Goal: Information Seeking & Learning: Compare options

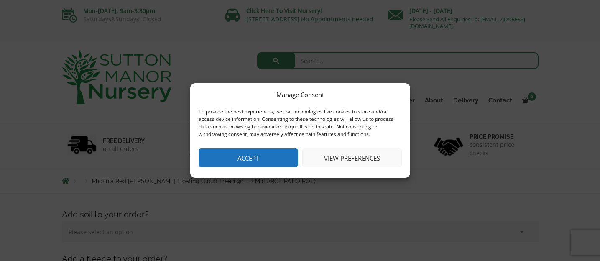
click at [251, 158] on button "Accept" at bounding box center [248, 157] width 99 height 19
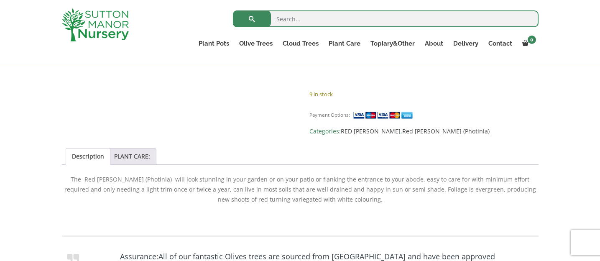
scroll to position [669, 0]
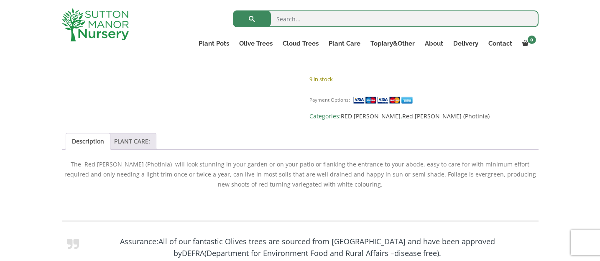
click at [130, 133] on link "PLANT CARE:" at bounding box center [132, 141] width 36 height 16
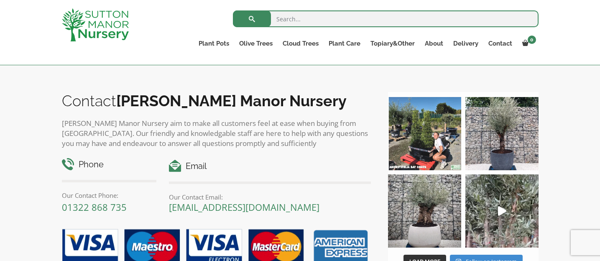
scroll to position [1319, 0]
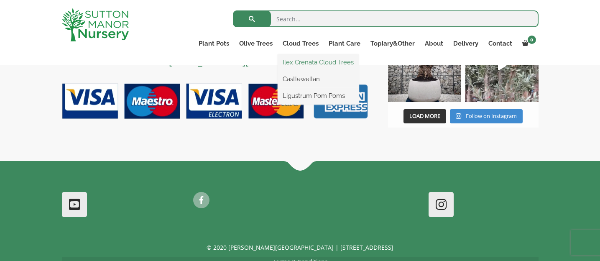
click at [306, 62] on link "Ilex Crenata Cloud Trees" at bounding box center [318, 62] width 81 height 13
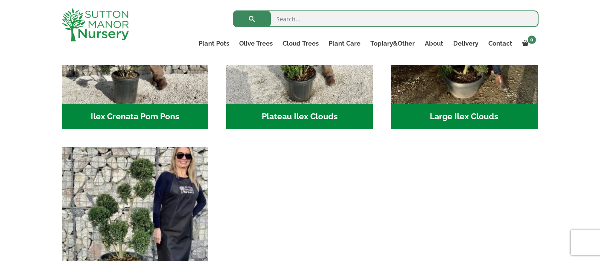
scroll to position [293, 0]
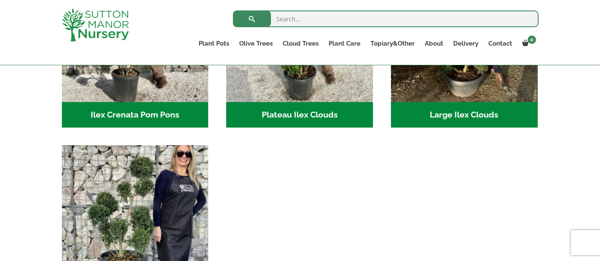
click at [449, 116] on h2 "Large Ilex Clouds (32)" at bounding box center [464, 115] width 147 height 26
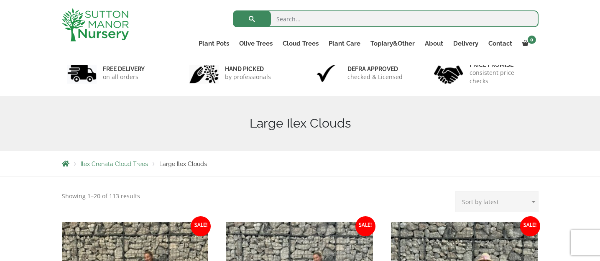
scroll to position [84, 0]
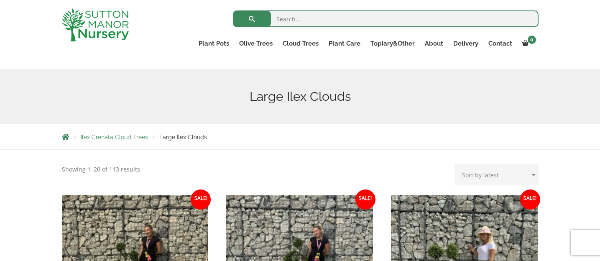
click at [503, 176] on select "Sort by popularity Sort by latest Sort by price: low to high Sort by price: hig…" at bounding box center [496, 174] width 83 height 21
select select "price-desc"
click at [457, 164] on select "Sort by popularity Sort by latest Sort by price: low to high Sort by price: hig…" at bounding box center [496, 174] width 83 height 21
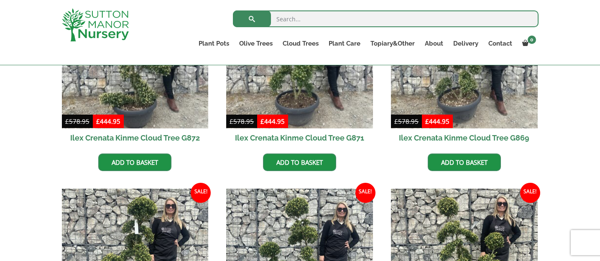
scroll to position [293, 0]
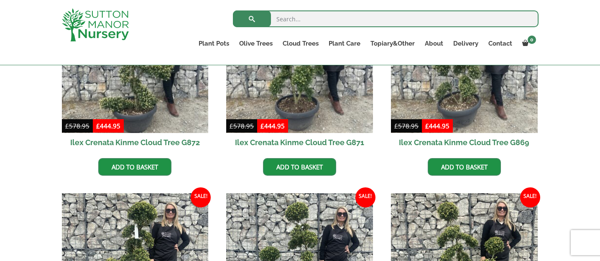
click at [138, 140] on h2 "Ilex Crenata Kinme Cloud Tree G872" at bounding box center [135, 142] width 147 height 19
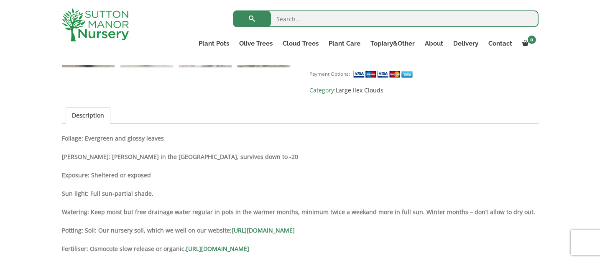
scroll to position [585, 0]
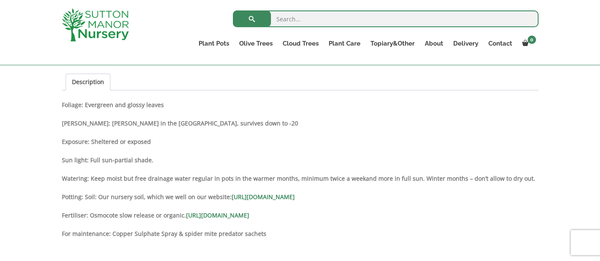
click at [295, 193] on link "[URL][DOMAIN_NAME]" at bounding box center [263, 197] width 63 height 8
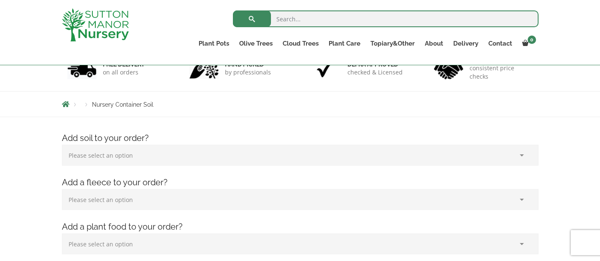
scroll to position [209, 0]
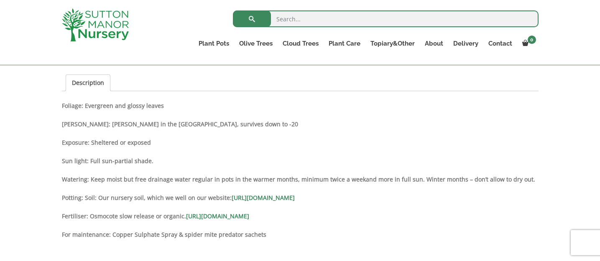
scroll to position [585, 0]
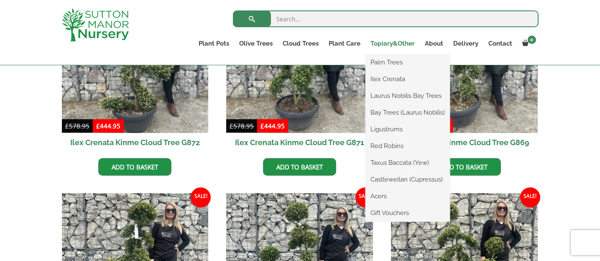
click at [384, 43] on link "Topiary&Other" at bounding box center [392, 44] width 54 height 12
click at [386, 97] on link "Laurus Nobilis Bay Trees" at bounding box center [407, 95] width 84 height 13
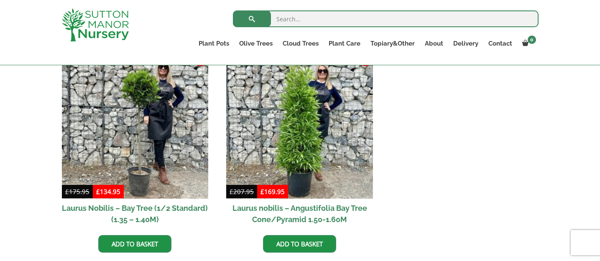
scroll to position [167, 0]
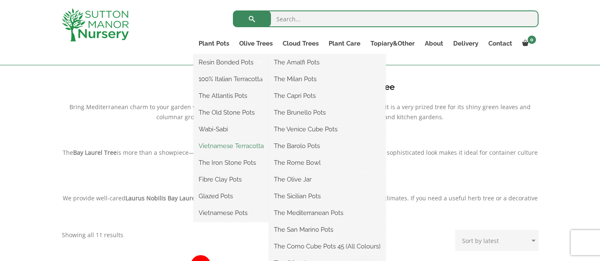
click at [220, 143] on link "Vietnamese Terracotta" at bounding box center [231, 146] width 75 height 13
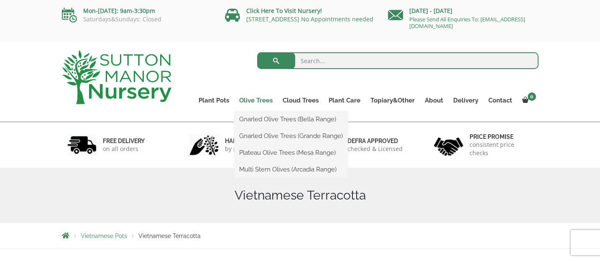
click at [249, 100] on link "Olive Trees" at bounding box center [255, 100] width 43 height 12
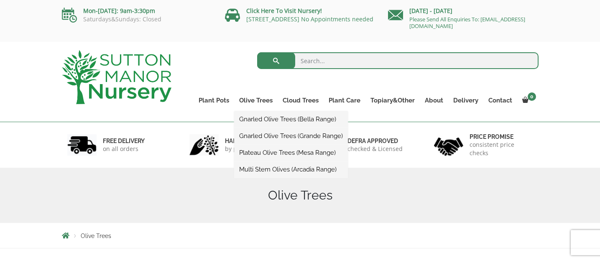
click at [258, 119] on link "Gnarled Olive Trees (Bella Range)" at bounding box center [291, 119] width 114 height 13
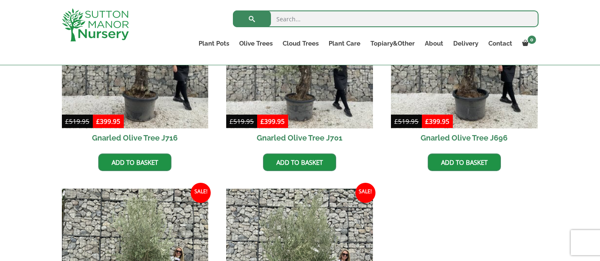
scroll to position [293, 0]
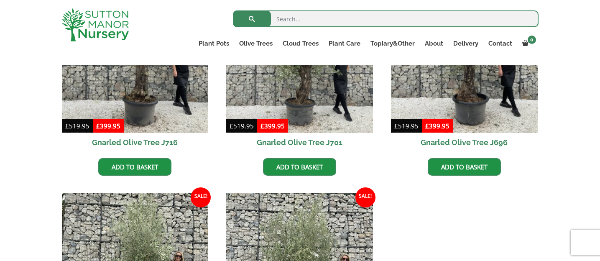
click at [171, 139] on h2 "Gnarled Olive Tree J716" at bounding box center [135, 142] width 147 height 19
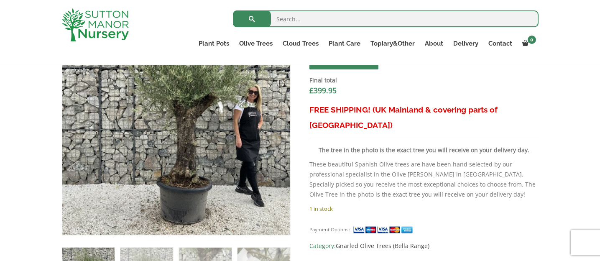
scroll to position [334, 0]
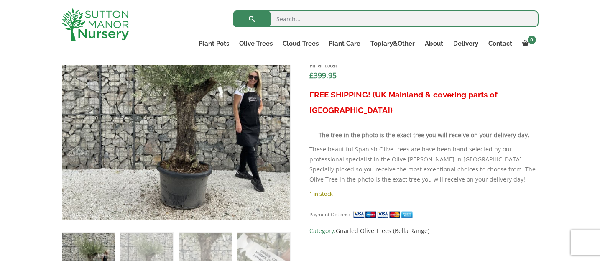
click at [388, 151] on p "These beautiful Spanish Olive trees are have been hand selected by our professi…" at bounding box center [423, 164] width 229 height 40
click at [383, 150] on p "These beautiful Spanish Olive trees are have been hand selected by our professi…" at bounding box center [423, 164] width 229 height 40
click at [372, 150] on p "These beautiful Spanish Olive trees are have been hand selected by our professi…" at bounding box center [423, 164] width 229 height 40
click at [372, 152] on p "These beautiful Spanish Olive trees are have been hand selected by our professi…" at bounding box center [423, 164] width 229 height 40
click at [368, 151] on p "These beautiful Spanish Olive trees are have been hand selected by our professi…" at bounding box center [423, 164] width 229 height 40
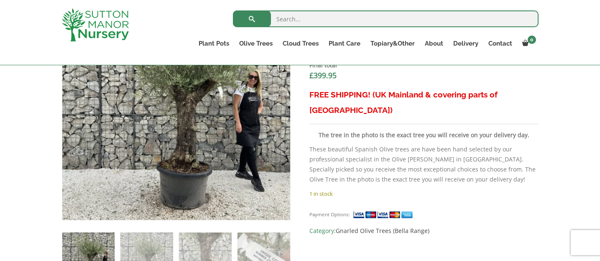
click at [364, 145] on p "These beautiful Spanish Olive trees are have been hand selected by our professi…" at bounding box center [423, 164] width 229 height 40
click at [359, 147] on p "These beautiful Spanish Olive trees are have been hand selected by our professi…" at bounding box center [423, 164] width 229 height 40
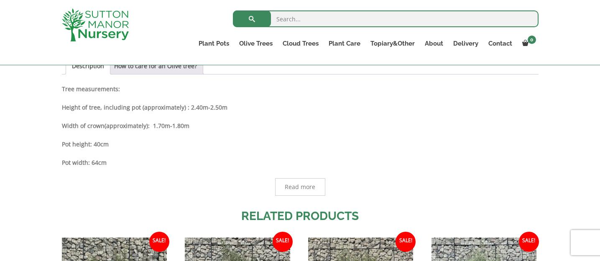
scroll to position [543, 0]
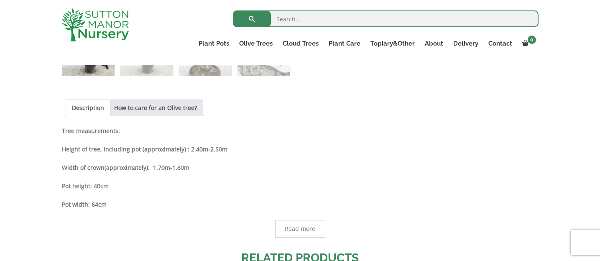
click at [301, 154] on p "Height of tree, including pot (approximately) : 2.40m-2.50m" at bounding box center [300, 149] width 477 height 10
click at [252, 161] on div "Description Tree measurements: Height of tree, including pot (approximately) : …" at bounding box center [300, 182] width 477 height 112
click at [245, 156] on div "Description Tree measurements: Height of tree, including pot (approximately) : …" at bounding box center [300, 182] width 477 height 112
click at [190, 104] on link "How to care for an Olive tree?" at bounding box center [155, 108] width 83 height 16
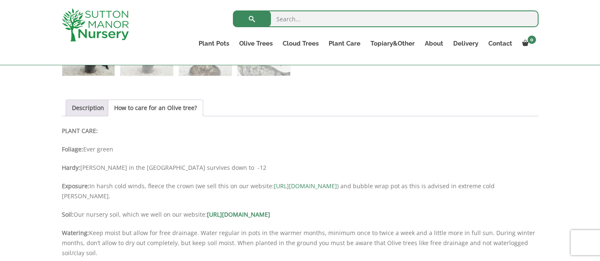
scroll to position [585, 0]
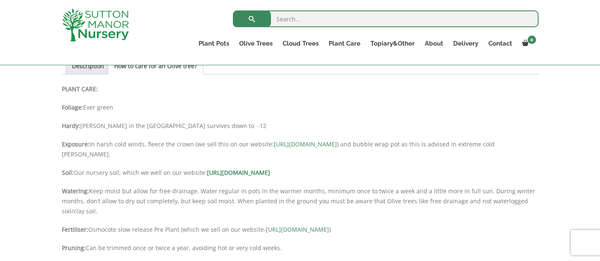
click at [148, 154] on p "Exposure: In harsh cold winds, fleece the crown (we sell this on our website: h…" at bounding box center [300, 149] width 477 height 20
click at [154, 156] on p "Exposure: In harsh cold winds, fleece the crown (we sell this on our website: h…" at bounding box center [300, 149] width 477 height 20
click at [155, 155] on p "Exposure: In harsh cold winds, fleece the crown (we sell this on our website: h…" at bounding box center [300, 149] width 477 height 20
click at [153, 168] on p "Soil: Our nursery soil, which we well on our website: https://www.suttonmanornu…" at bounding box center [300, 173] width 477 height 10
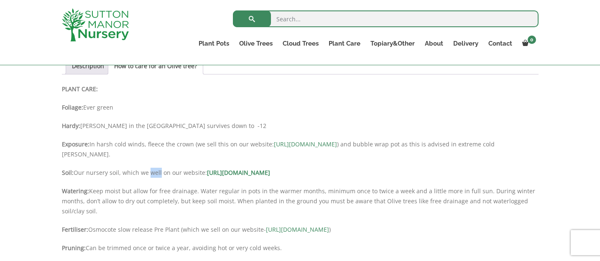
click at [153, 169] on p "Soil: Our nursery soil, which we well on our website: https://www.suttonmanornu…" at bounding box center [300, 173] width 477 height 10
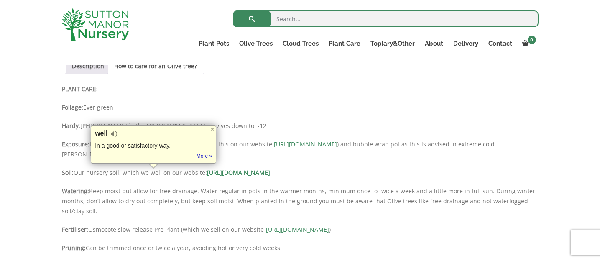
click at [147, 188] on p "Watering: Keep moist but allow for free drainage. Water regular in pots in the …" at bounding box center [300, 201] width 477 height 30
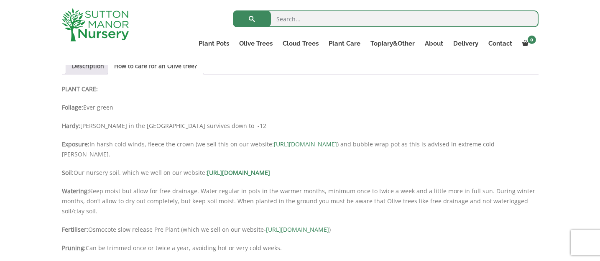
click at [166, 195] on p "Watering: Keep moist but allow for free drainage. Water regular in pots in the …" at bounding box center [300, 201] width 477 height 30
click at [169, 193] on p "Watering: Keep moist but allow for free drainage. Water regular in pots in the …" at bounding box center [300, 201] width 477 height 30
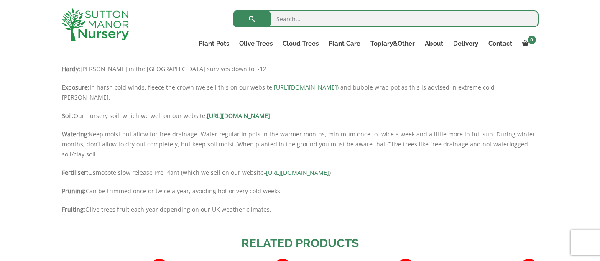
scroll to position [627, 0]
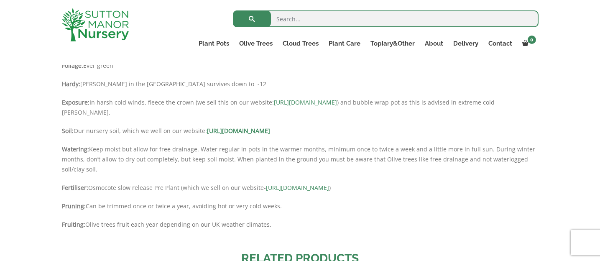
click at [161, 154] on p "Watering: Keep moist but allow for free drainage. Water regular in pots in the …" at bounding box center [300, 159] width 477 height 30
click at [171, 158] on p "Watering: Keep moist but allow for free drainage. Water regular in pots in the …" at bounding box center [300, 159] width 477 height 30
click at [190, 159] on p "Watering: Keep moist but allow for free drainage. Water regular in pots in the …" at bounding box center [300, 159] width 477 height 30
click at [196, 158] on p "Watering: Keep moist but allow for free drainage. Water regular in pots in the …" at bounding box center [300, 159] width 477 height 30
click at [186, 160] on p "Watering: Keep moist but allow for free drainage. Water regular in pots in the …" at bounding box center [300, 159] width 477 height 30
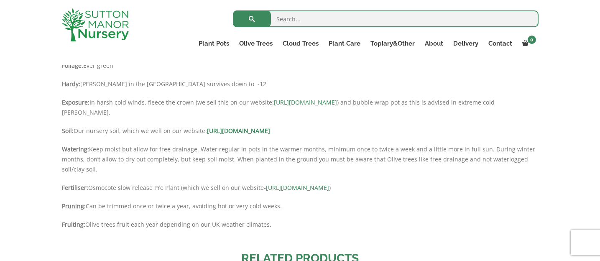
click at [139, 161] on p "Watering: Keep moist but allow for free drainage. Water regular in pots in the …" at bounding box center [300, 159] width 477 height 30
click at [128, 160] on p "Watering: Keep moist but allow for free drainage. Water regular in pots in the …" at bounding box center [300, 159] width 477 height 30
click at [146, 159] on p "Watering: Keep moist but allow for free drainage. Water regular in pots in the …" at bounding box center [300, 159] width 477 height 30
click at [151, 159] on p "Watering: Keep moist but allow for free drainage. Water regular in pots in the …" at bounding box center [300, 159] width 477 height 30
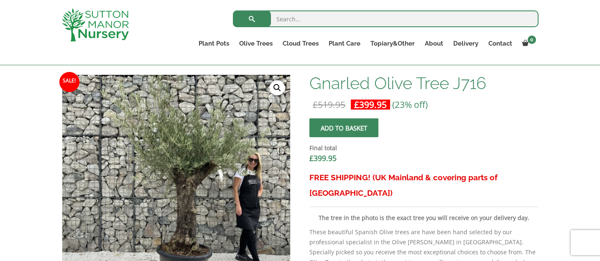
scroll to position [251, 0]
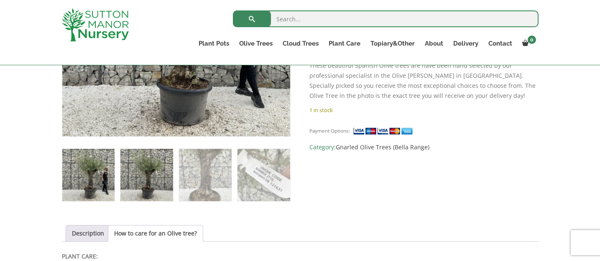
click at [140, 186] on img at bounding box center [146, 175] width 52 height 52
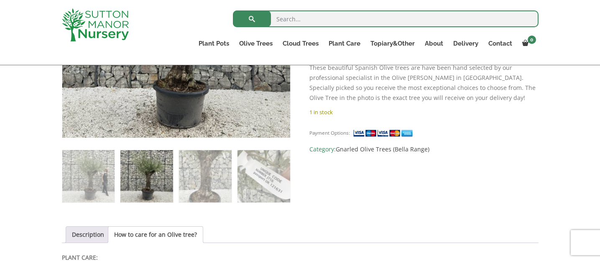
scroll to position [418, 0]
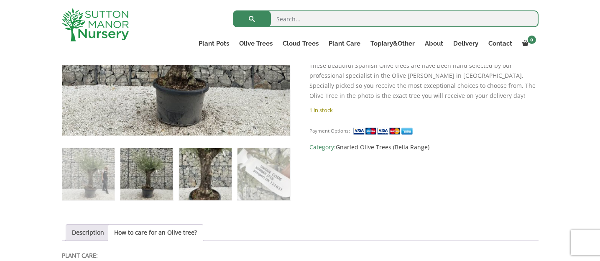
click at [212, 171] on img at bounding box center [205, 174] width 52 height 52
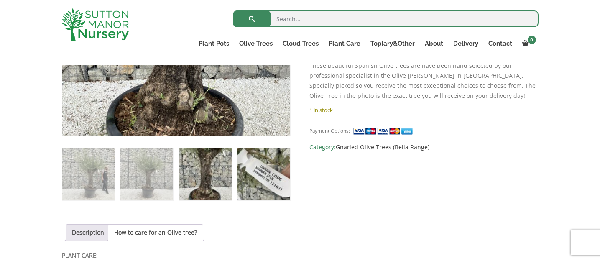
click at [258, 164] on img at bounding box center [263, 174] width 52 height 52
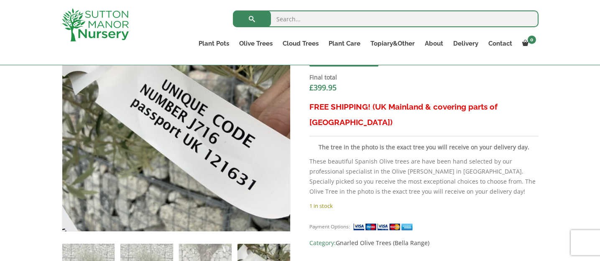
scroll to position [376, 0]
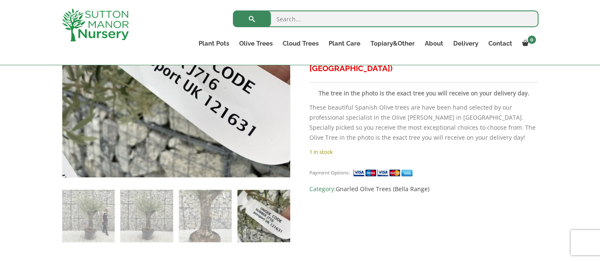
drag, startPoint x: 337, startPoint y: 158, endPoint x: 342, endPoint y: 156, distance: 5.1
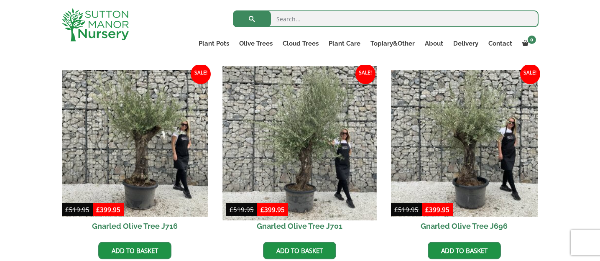
scroll to position [251, 0]
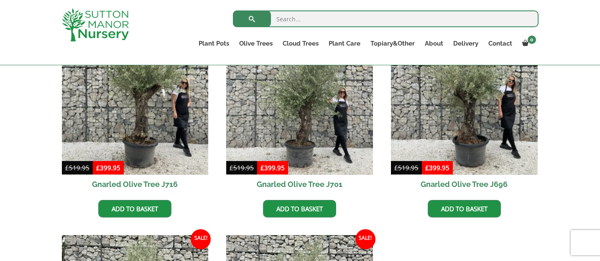
click at [310, 182] on h2 "Gnarled Olive Tree J701" at bounding box center [299, 184] width 147 height 19
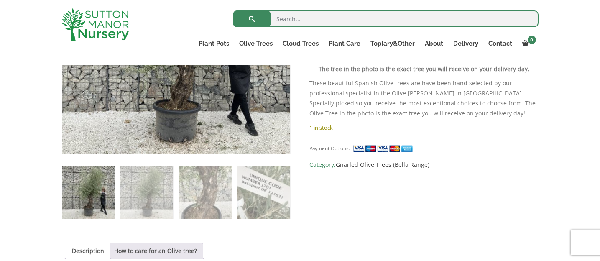
scroll to position [418, 0]
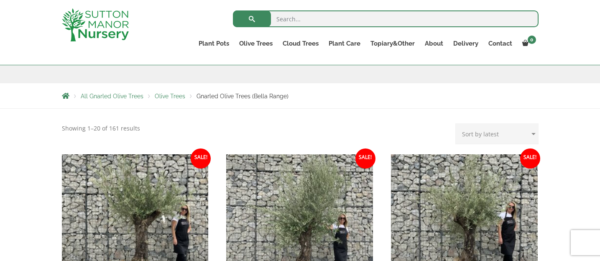
scroll to position [125, 0]
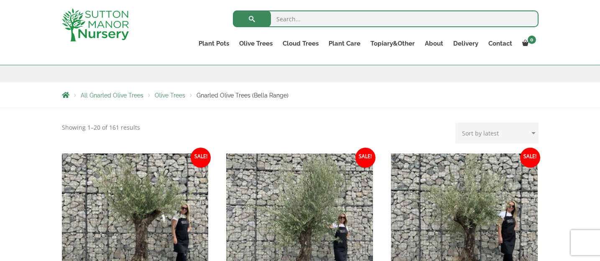
click at [478, 140] on select "Sort by popularity Sort by latest Sort by price: low to high Sort by price: hig…" at bounding box center [496, 132] width 83 height 21
select select "price-desc"
click at [457, 122] on select "Sort by popularity Sort by latest Sort by price: low to high Sort by price: hig…" at bounding box center [496, 132] width 83 height 21
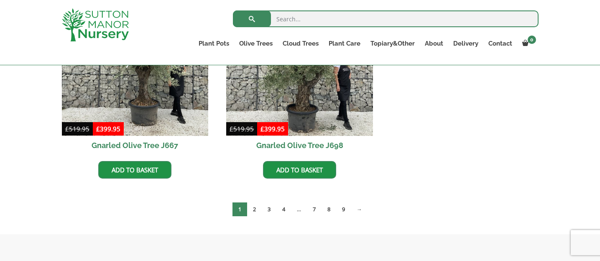
scroll to position [502, 0]
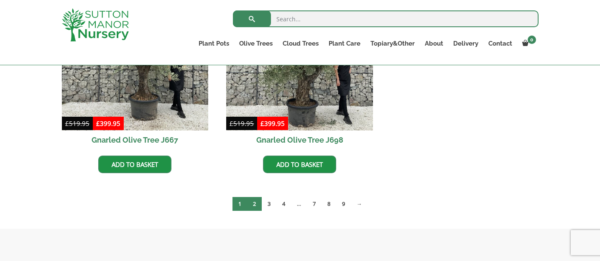
click at [256, 206] on link "2" at bounding box center [254, 204] width 15 height 14
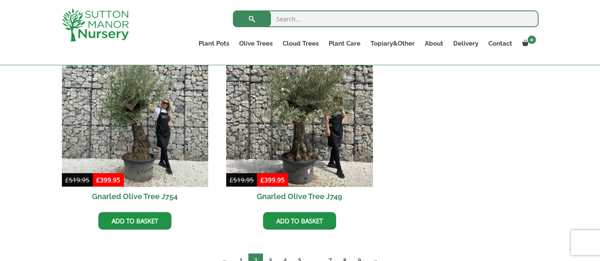
scroll to position [460, 0]
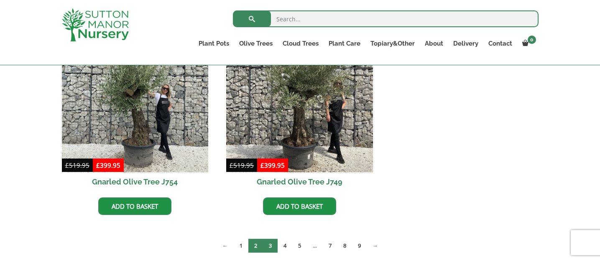
click at [269, 246] on link "3" at bounding box center [270, 246] width 15 height 14
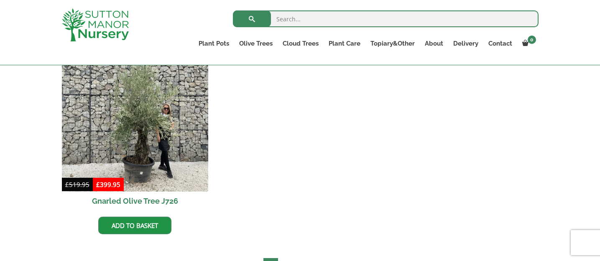
scroll to position [627, 0]
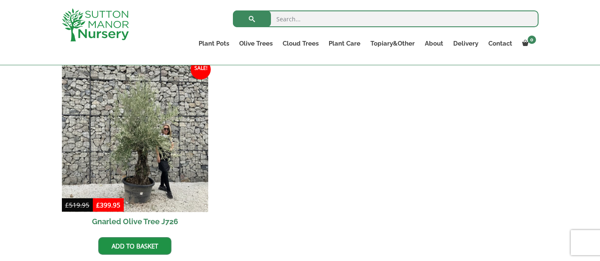
click at [171, 217] on h2 "Gnarled Olive Tree J726" at bounding box center [135, 221] width 147 height 19
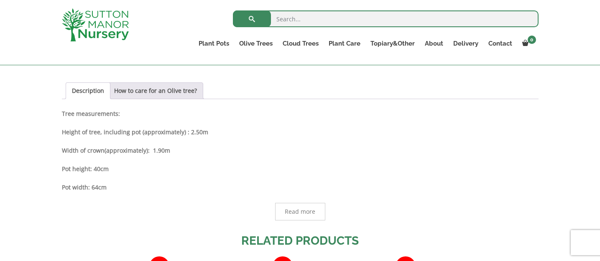
scroll to position [585, 0]
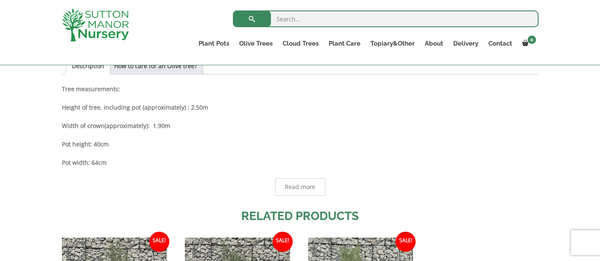
click at [377, 138] on div "Description Tree measurements: Height of tree, including pot (approximately) : …" at bounding box center [300, 140] width 477 height 112
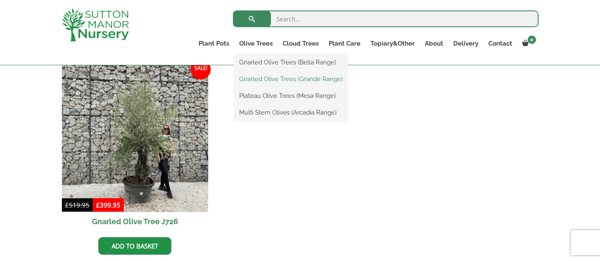
click at [260, 75] on link "Gnarled Olive Trees (Grande Range)" at bounding box center [291, 79] width 114 height 13
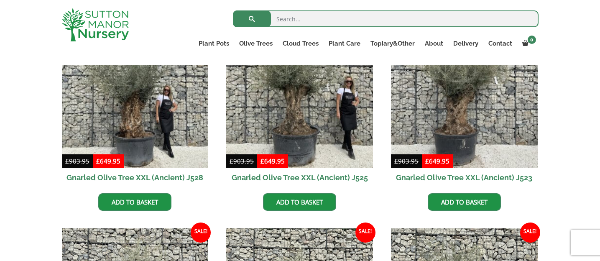
scroll to position [251, 0]
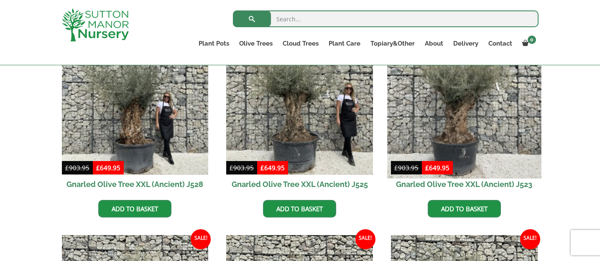
click at [457, 102] on img at bounding box center [464, 101] width 154 height 154
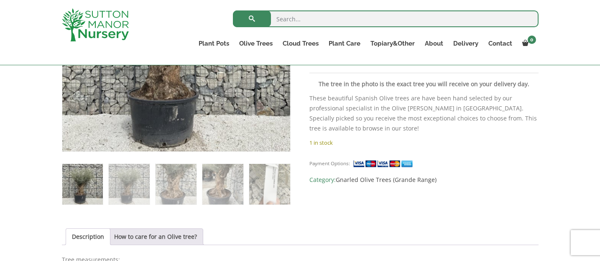
scroll to position [418, 0]
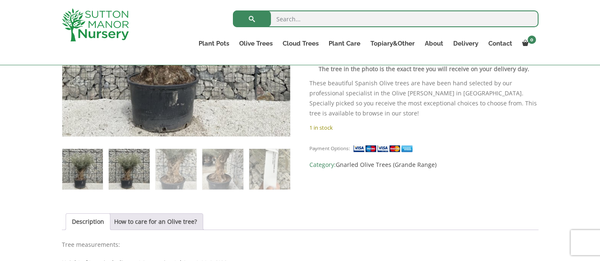
click at [126, 169] on img at bounding box center [129, 169] width 41 height 41
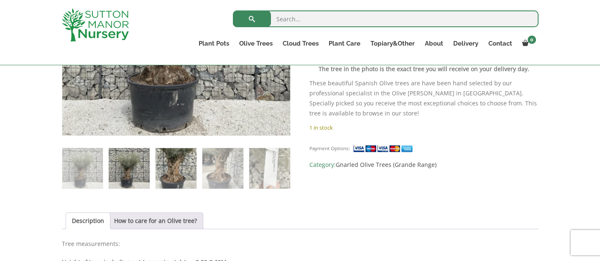
click at [169, 169] on img at bounding box center [176, 168] width 41 height 41
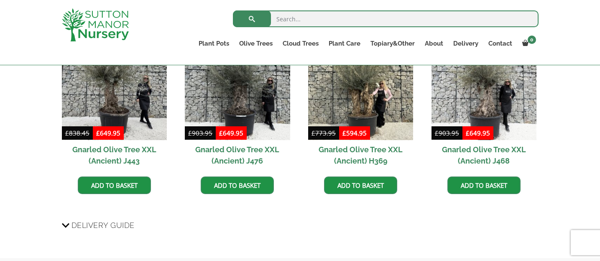
scroll to position [753, 0]
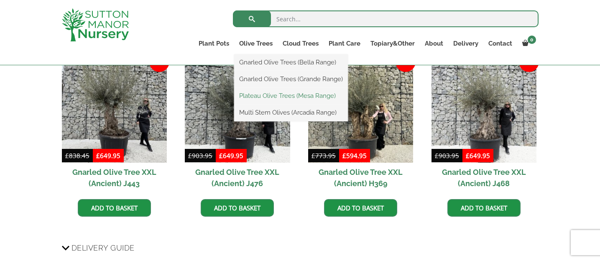
click at [268, 93] on link "Plateau Olive Trees (Mesa Range)" at bounding box center [291, 95] width 114 height 13
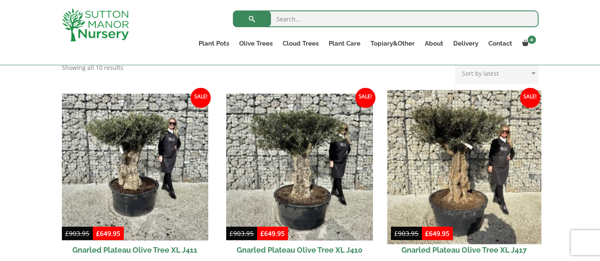
scroll to position [376, 0]
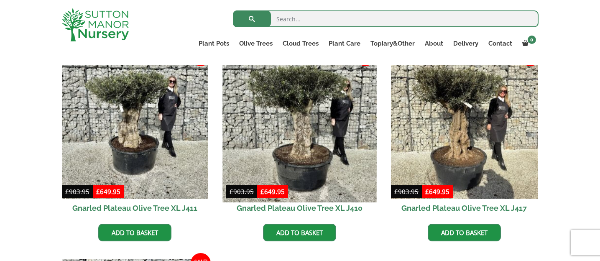
click at [343, 122] on img at bounding box center [300, 125] width 154 height 154
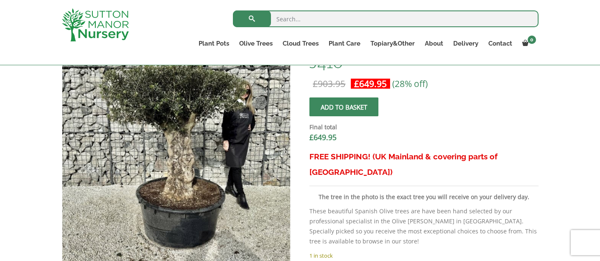
scroll to position [293, 0]
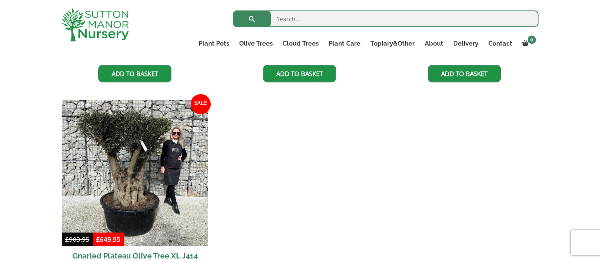
scroll to position [543, 0]
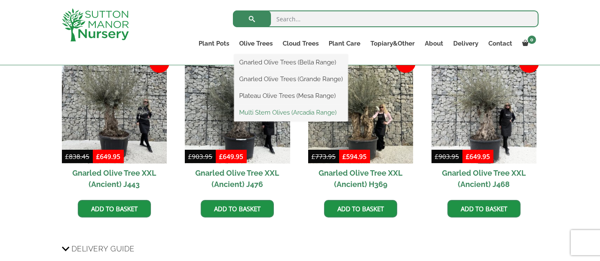
click at [277, 110] on link "Multi Stem Olives (Arcadia Range)" at bounding box center [291, 112] width 114 height 13
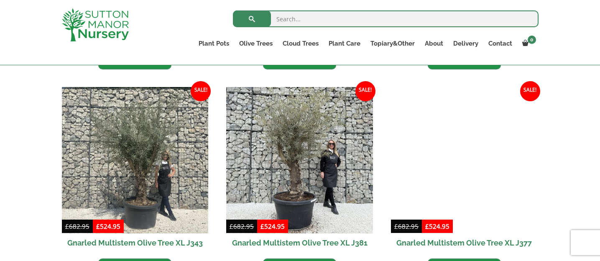
scroll to position [1003, 0]
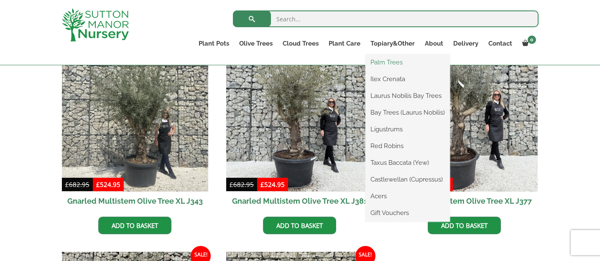
click at [390, 64] on link "Palm Trees" at bounding box center [407, 62] width 84 height 13
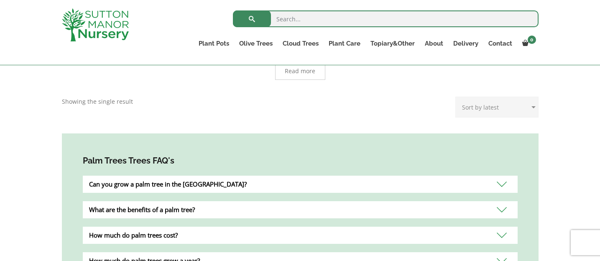
scroll to position [251, 0]
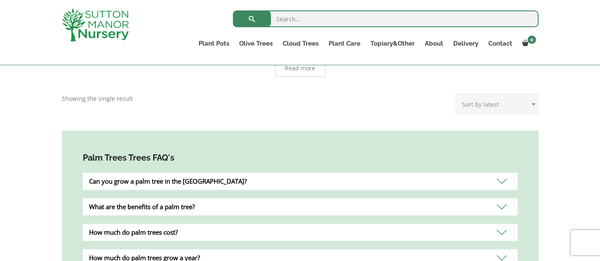
click at [294, 173] on div "Can you grow a palm tree in the UK?" at bounding box center [300, 181] width 435 height 17
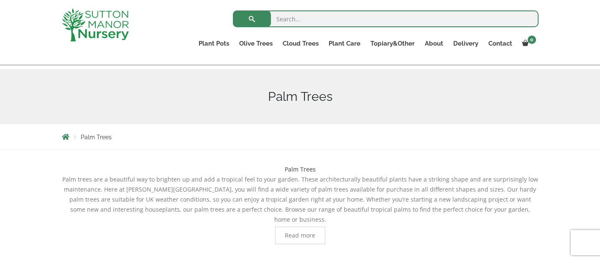
scroll to position [167, 0]
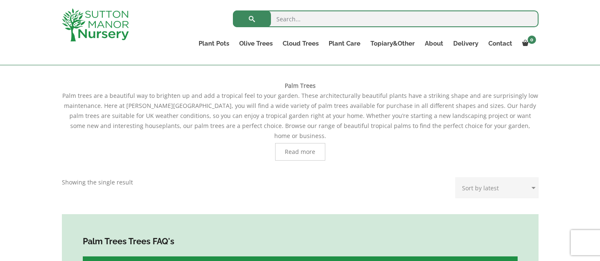
click at [305, 150] on span "Read more" at bounding box center [300, 152] width 50 height 18
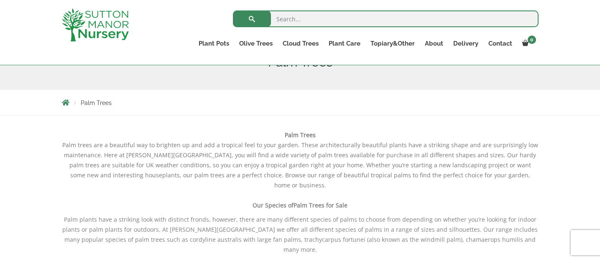
scroll to position [84, 0]
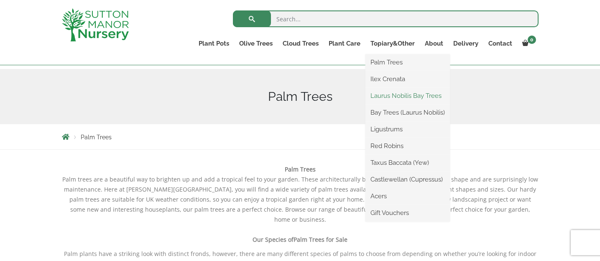
click at [395, 93] on link "Laurus Nobilis Bay Trees" at bounding box center [407, 95] width 84 height 13
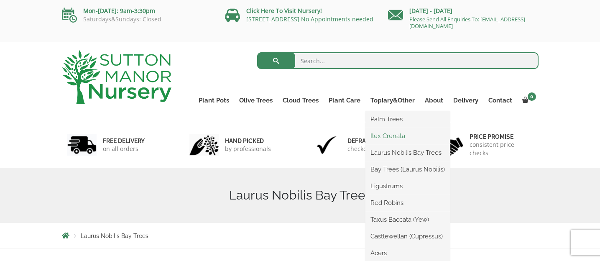
click at [389, 132] on link "Ilex Crenata" at bounding box center [407, 136] width 84 height 13
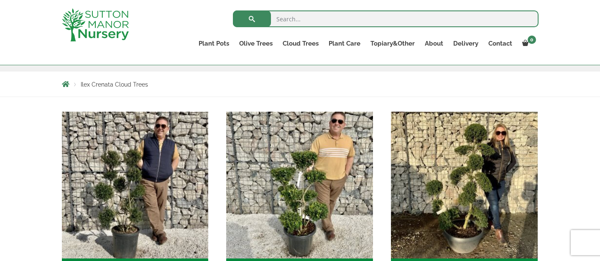
scroll to position [84, 0]
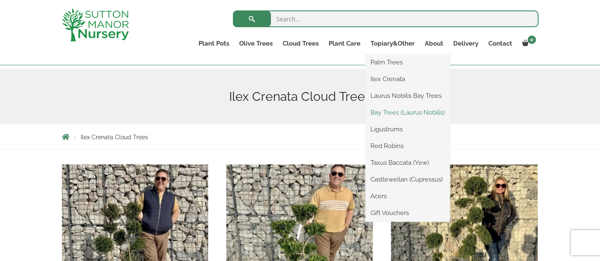
click at [394, 113] on link "Bay Trees (Laurus Nobilis)" at bounding box center [407, 112] width 84 height 13
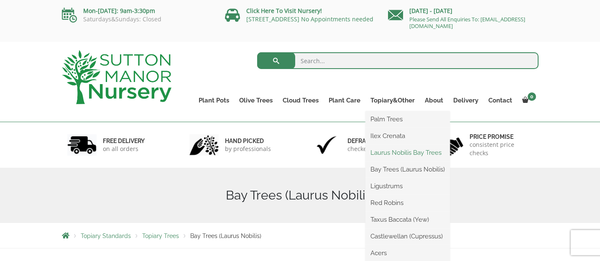
click at [393, 149] on link "Laurus Nobilis Bay Trees" at bounding box center [407, 152] width 84 height 13
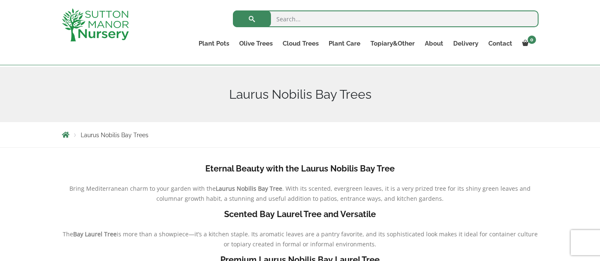
scroll to position [84, 0]
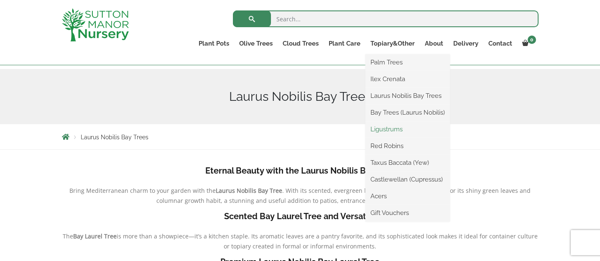
click at [402, 128] on link "Ligustrums" at bounding box center [407, 129] width 84 height 13
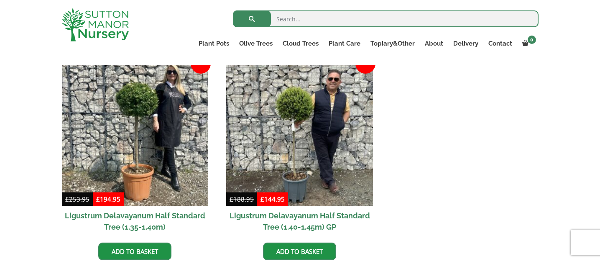
scroll to position [84, 0]
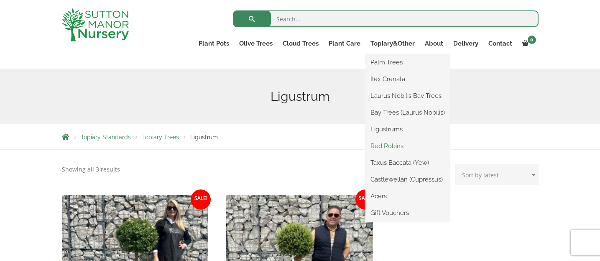
click at [396, 144] on link "Red Robins" at bounding box center [407, 146] width 84 height 13
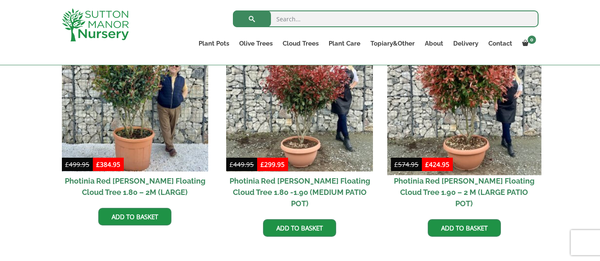
scroll to position [418, 0]
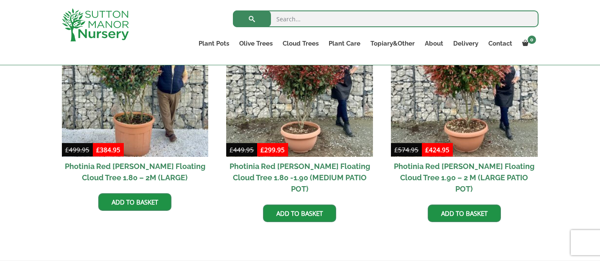
click at [436, 167] on h2 "Photinia Red [PERSON_NAME] Floating Cloud Tree 1.90 – 2 M (LARGE PATIO POT)" at bounding box center [464, 177] width 147 height 41
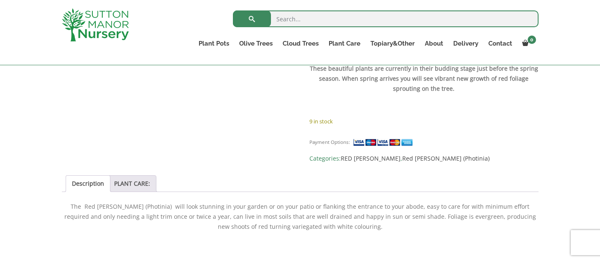
scroll to position [627, 0]
click at [150, 175] on li "PLANT CARE:" at bounding box center [132, 183] width 48 height 17
click at [132, 175] on link "PLANT CARE:" at bounding box center [132, 183] width 36 height 16
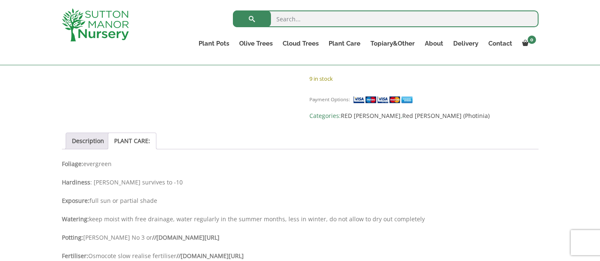
scroll to position [669, 0]
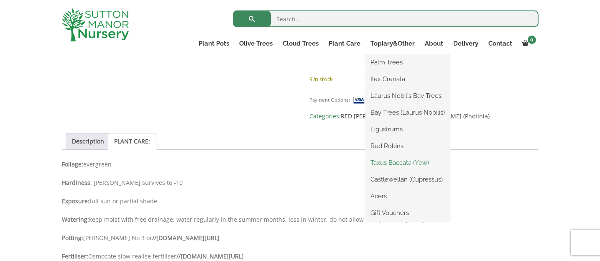
click at [398, 162] on link "Taxus Baccata (Yew)" at bounding box center [407, 162] width 84 height 13
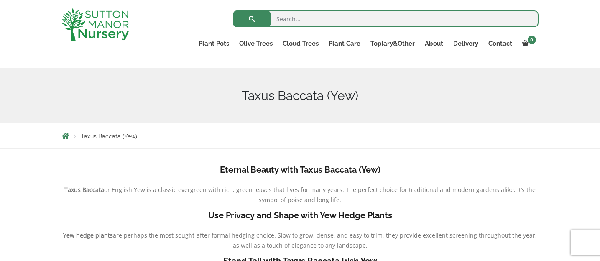
scroll to position [84, 0]
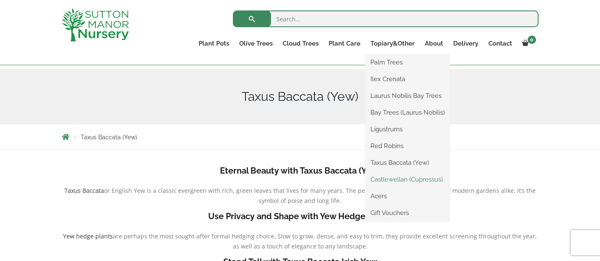
click at [395, 178] on link "Castlewellan (Cupressus)" at bounding box center [407, 179] width 84 height 13
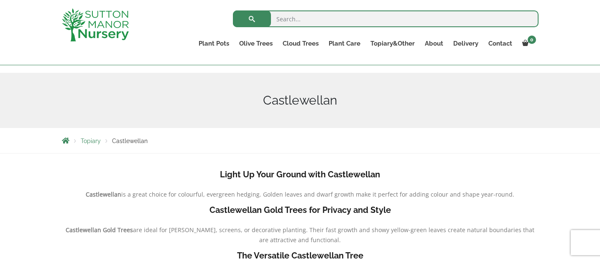
scroll to position [84, 0]
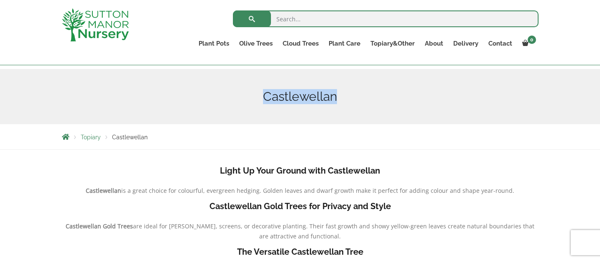
drag, startPoint x: 261, startPoint y: 94, endPoint x: 340, endPoint y: 97, distance: 79.1
click at [340, 97] on h1 "Castlewellan" at bounding box center [300, 96] width 477 height 15
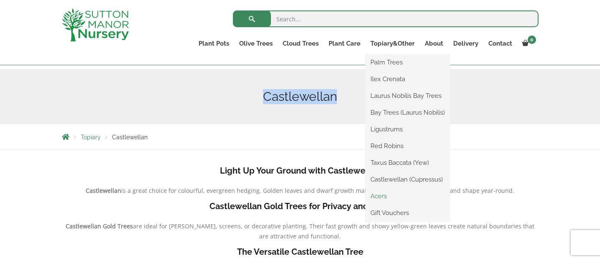
click at [380, 191] on link "Acers" at bounding box center [407, 196] width 84 height 13
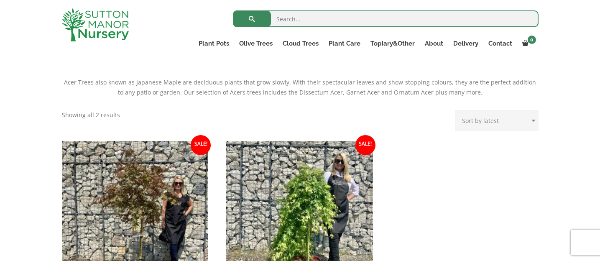
scroll to position [167, 0]
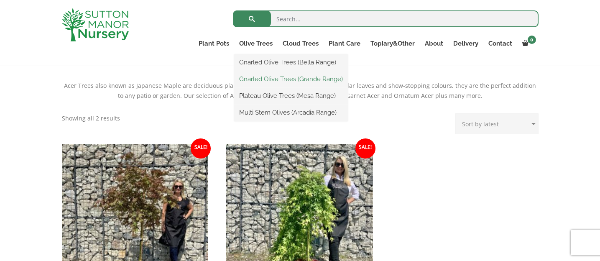
click at [274, 77] on link "Gnarled Olive Trees (Grande Range)" at bounding box center [291, 79] width 114 height 13
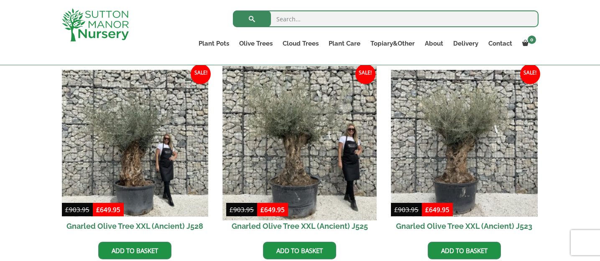
scroll to position [167, 0]
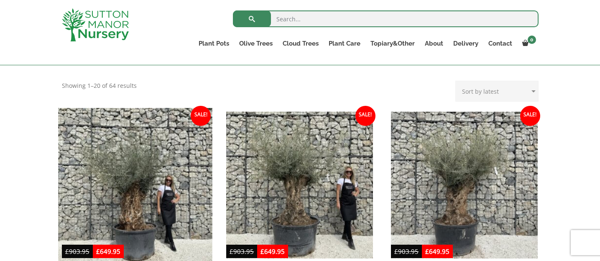
click at [185, 154] on img at bounding box center [135, 185] width 154 height 154
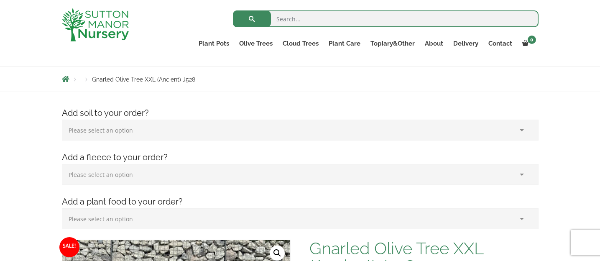
scroll to position [84, 0]
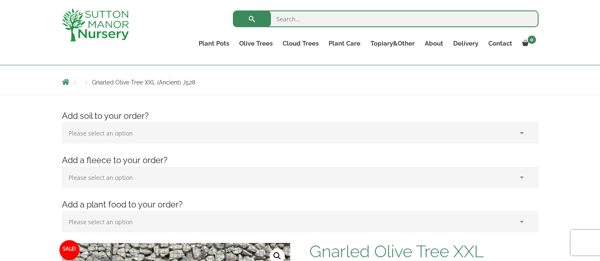
click at [358, 138] on select "Please select an option (x1) 75L Bag (£34.99) (x2) 75L Bag (£69.98) (x3) 75L Ba…" at bounding box center [300, 132] width 477 height 21
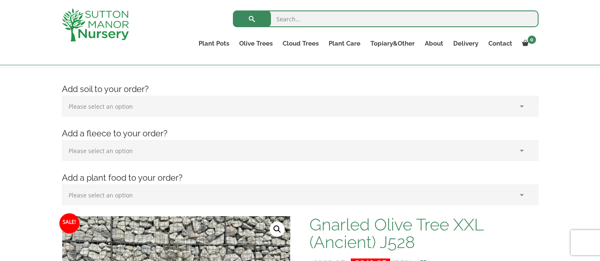
scroll to position [125, 0]
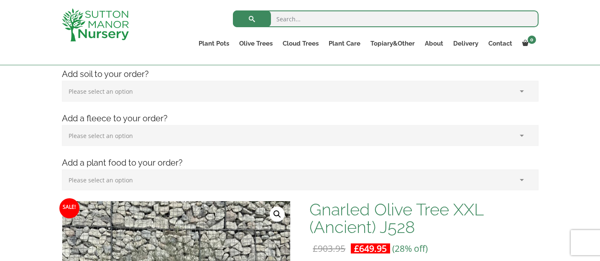
click at [361, 145] on select "Please select an option (x1) Horticultural Fleece (£24.95)" at bounding box center [300, 135] width 477 height 21
click at [361, 144] on select "Please select an option (x1) Horticultural Fleece (£24.95)" at bounding box center [300, 135] width 477 height 21
click at [360, 173] on select "Please select an option (x1) Plant Food (£19.99) (x2) Plant Food (£39.98)" at bounding box center [300, 179] width 477 height 21
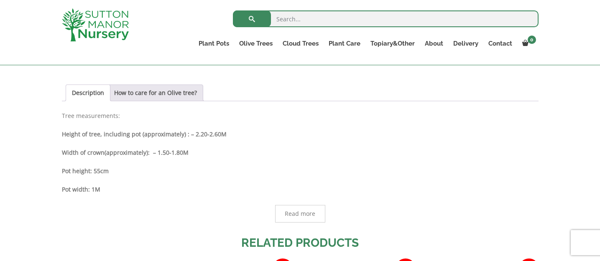
scroll to position [543, 0]
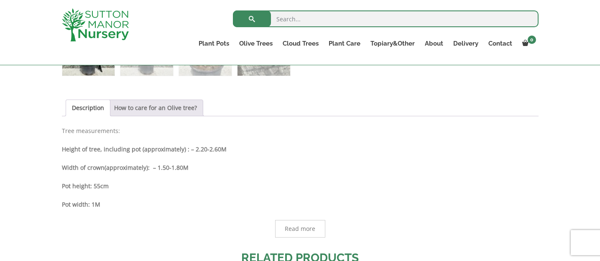
click at [156, 107] on link "How to care for an Olive tree?" at bounding box center [155, 108] width 83 height 16
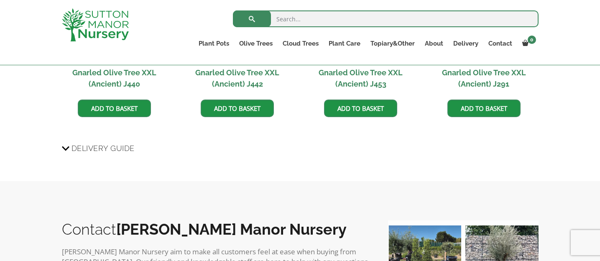
scroll to position [920, 0]
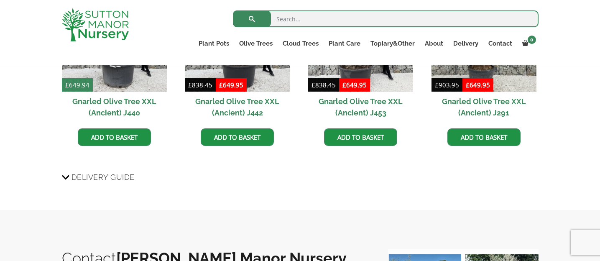
click at [64, 176] on icon at bounding box center [66, 177] width 8 height 10
click at [0, 0] on input "Delivery Guide" at bounding box center [0, 0] width 0 height 0
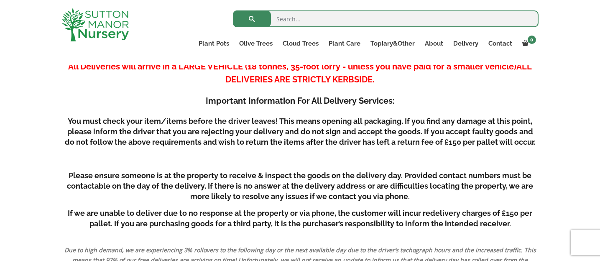
scroll to position [1045, 0]
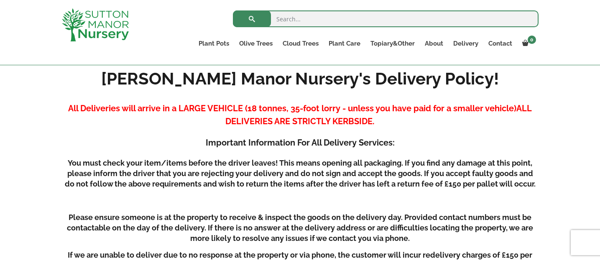
click at [342, 182] on h5 "You must check your item/items before the driver leaves! This means opening all…" at bounding box center [300, 173] width 477 height 31
click at [348, 178] on h5 "You must check your item/items before the driver leaves! This means opening all…" at bounding box center [300, 173] width 477 height 31
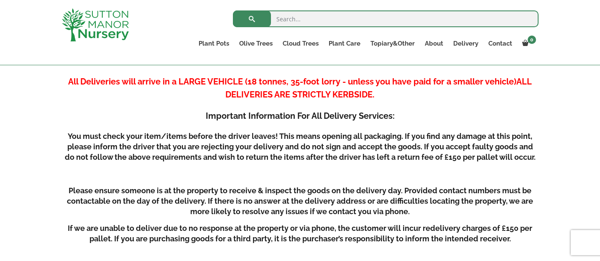
scroll to position [1087, 0]
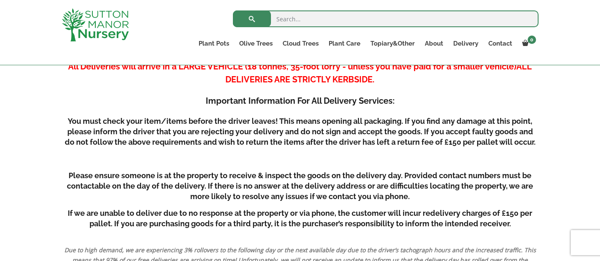
click at [341, 181] on h5 "Please ensure someone is at the property to receive & inspect the goods on the …" at bounding box center [300, 185] width 477 height 31
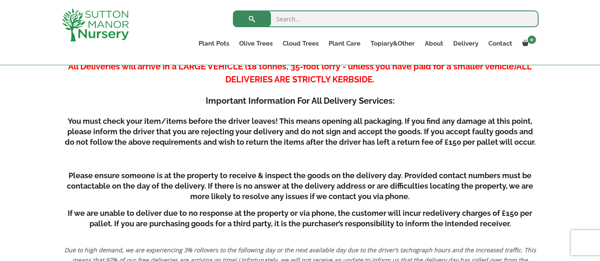
click at [341, 181] on h5 "Please ensure someone is at the property to receive & inspect the goods on the …" at bounding box center [300, 185] width 477 height 31
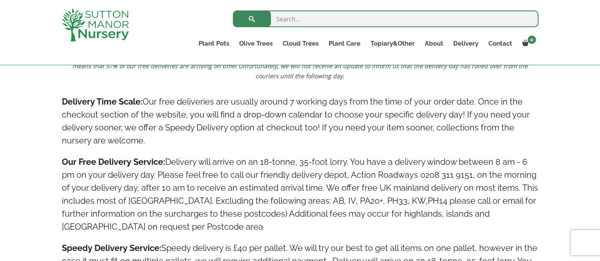
scroll to position [1296, 0]
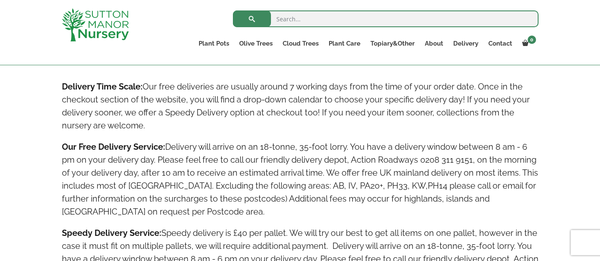
click at [344, 179] on h4 "Our Free Delivery Service: Delivery will arrive on an 18-tonne, 35-foot lorry. …" at bounding box center [300, 179] width 477 height 78
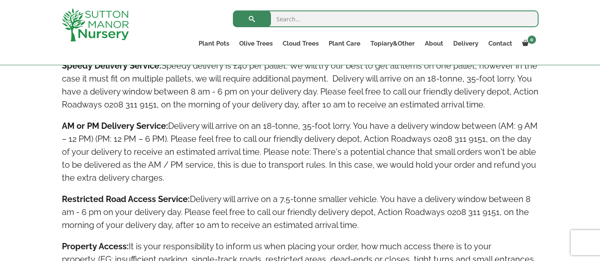
scroll to position [1505, 0]
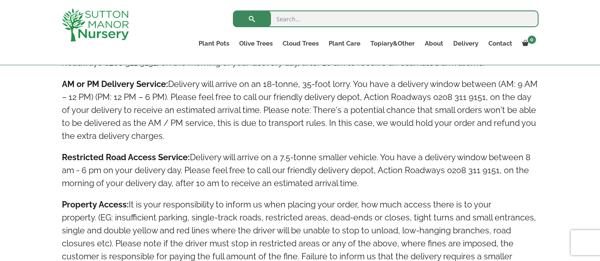
click at [340, 169] on h4 "Restricted Road Access Service: Delivery will arrive on a 7.5-tonne smaller veh…" at bounding box center [300, 170] width 477 height 39
click at [322, 166] on h4 "Restricted Road Access Service: Delivery will arrive on a 7.5-tonne smaller veh…" at bounding box center [300, 170] width 477 height 39
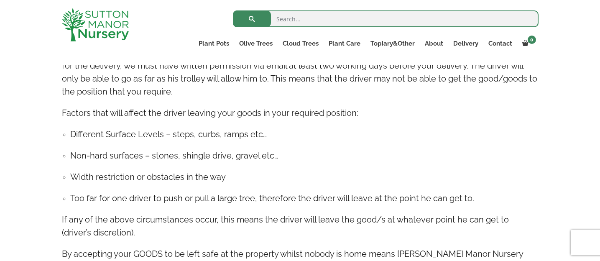
scroll to position [1714, 0]
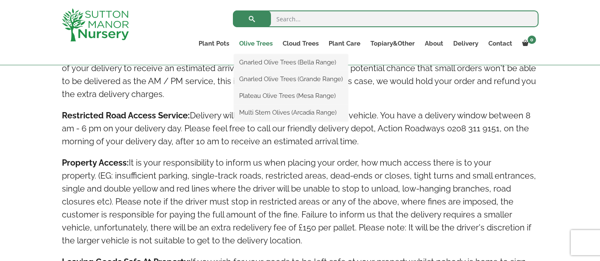
click at [260, 44] on link "Olive Trees" at bounding box center [255, 44] width 43 height 12
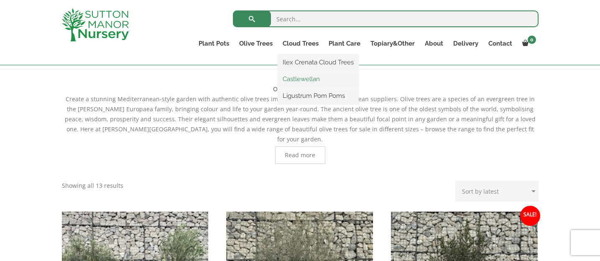
scroll to position [167, 0]
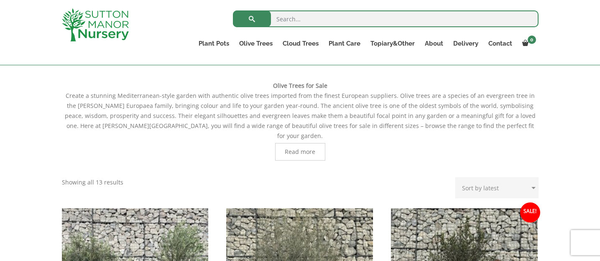
click at [291, 149] on span "Read more" at bounding box center [300, 152] width 31 height 6
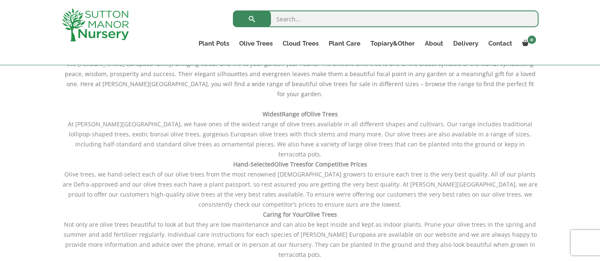
click at [290, 162] on div "Widest Range of Olive Trees At Sutton Manor Nursery, we have ones of the widest…" at bounding box center [300, 246] width 477 height 295
click at [296, 162] on div "Widest Range of Olive Trees At Sutton Manor Nursery, we have ones of the widest…" at bounding box center [300, 246] width 477 height 295
click at [306, 163] on div "Widest Range of Olive Trees At Sutton Manor Nursery, we have ones of the widest…" at bounding box center [300, 246] width 477 height 295
click at [317, 163] on div "Widest Range of Olive Trees At Sutton Manor Nursery, we have ones of the widest…" at bounding box center [300, 246] width 477 height 295
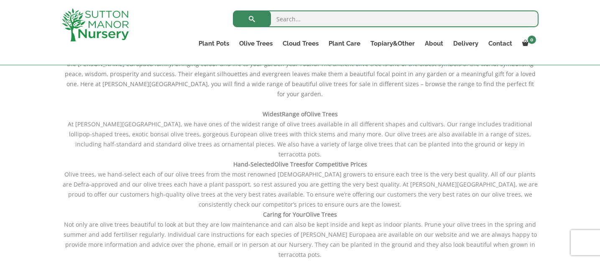
click at [327, 167] on div "Widest Range of Olive Trees At Sutton Manor Nursery, we have ones of the widest…" at bounding box center [300, 246] width 477 height 295
click at [276, 168] on div "Widest Range of Olive Trees At Sutton Manor Nursery, we have ones of the widest…" at bounding box center [300, 246] width 477 height 295
click at [240, 166] on div "Widest Range of Olive Trees At Sutton Manor Nursery, we have ones of the widest…" at bounding box center [300, 246] width 477 height 295
click at [234, 166] on div "Widest Range of Olive Trees At Sutton Manor Nursery, we have ones of the widest…" at bounding box center [300, 246] width 477 height 295
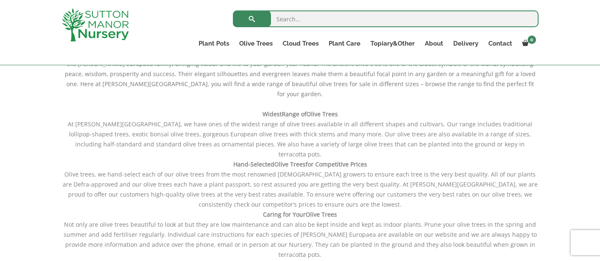
click at [232, 163] on div "Widest Range of Olive Trees At Sutton Manor Nursery, we have ones of the widest…" at bounding box center [300, 246] width 477 height 295
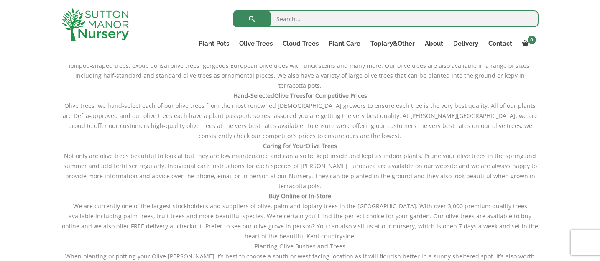
scroll to position [293, 0]
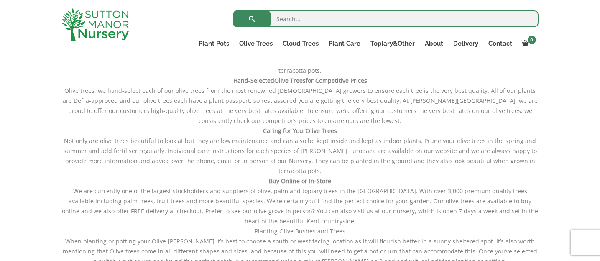
click at [271, 173] on div "Widest Range of Olive Trees At Sutton Manor Nursery, we have ones of the widest…" at bounding box center [300, 162] width 477 height 295
click at [279, 178] on div "Widest Range of Olive Trees At Sutton Manor Nursery, we have ones of the widest…" at bounding box center [300, 162] width 477 height 295
click at [285, 176] on div "Widest Range of Olive Trees At Sutton Manor Nursery, we have ones of the widest…" at bounding box center [300, 162] width 477 height 295
click at [289, 176] on div "Widest Range of Olive Trees At Sutton Manor Nursery, we have ones of the widest…" at bounding box center [300, 162] width 477 height 295
click at [295, 175] on div "Widest Range of Olive Trees At Sutton Manor Nursery, we have ones of the widest…" at bounding box center [300, 162] width 477 height 295
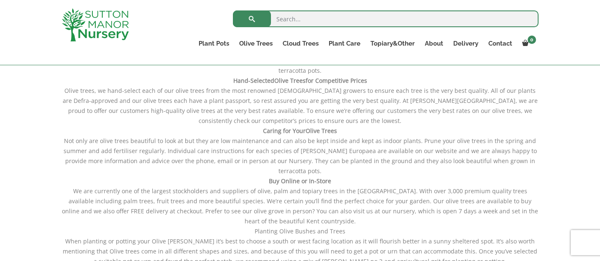
click at [295, 175] on div "Widest Range of Olive Trees At Sutton Manor Nursery, we have ones of the widest…" at bounding box center [300, 162] width 477 height 295
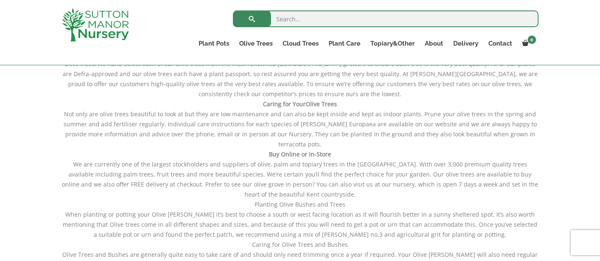
scroll to position [334, 0]
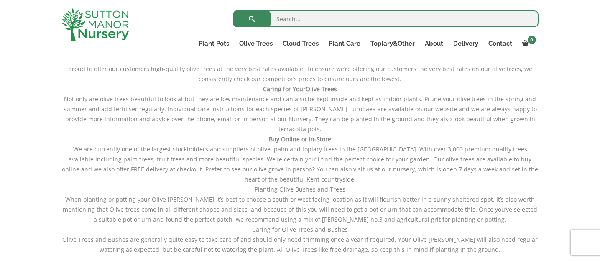
drag, startPoint x: 295, startPoint y: 175, endPoint x: 287, endPoint y: 174, distance: 8.0
click at [287, 171] on div "Widest Range of Olive Trees At Sutton Manor Nursery, we have ones of the widest…" at bounding box center [300, 121] width 477 height 295
click at [342, 173] on div "Widest Range of Olive Trees At Sutton Manor Nursery, we have ones of the widest…" at bounding box center [300, 121] width 477 height 295
click at [333, 173] on div "Widest Range of Olive Trees At Sutton Manor Nursery, we have ones of the widest…" at bounding box center [300, 121] width 477 height 295
click at [300, 179] on div "Widest Range of Olive Trees At Sutton Manor Nursery, we have ones of the widest…" at bounding box center [300, 121] width 477 height 295
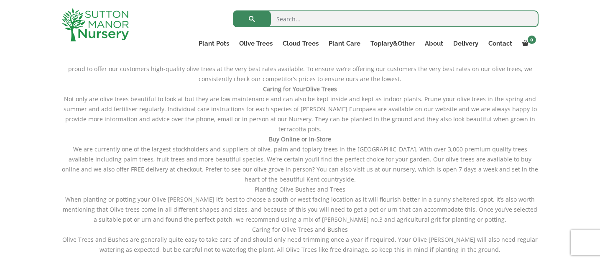
click at [323, 168] on div "Widest Range of Olive Trees At Sutton Manor Nursery, we have ones of the widest…" at bounding box center [300, 121] width 477 height 295
click at [332, 170] on div "Widest Range of Olive Trees At Sutton Manor Nursery, we have ones of the widest…" at bounding box center [300, 121] width 477 height 295
click at [296, 174] on div "Widest Range of Olive Trees At Sutton Manor Nursery, we have ones of the widest…" at bounding box center [300, 121] width 477 height 295
click at [289, 173] on div "Widest Range of Olive Trees At Sutton Manor Nursery, we have ones of the widest…" at bounding box center [300, 121] width 477 height 295
click at [304, 166] on div "Widest Range of Olive Trees At Sutton Manor Nursery, we have ones of the widest…" at bounding box center [300, 121] width 477 height 295
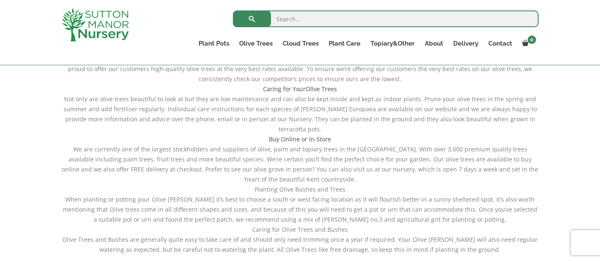
click at [309, 169] on div "Widest Range of Olive Trees At Sutton Manor Nursery, we have ones of the widest…" at bounding box center [300, 121] width 477 height 295
click at [322, 169] on div "Widest Range of Olive Trees At Sutton Manor Nursery, we have ones of the widest…" at bounding box center [300, 121] width 477 height 295
click at [325, 169] on div "Widest Range of Olive Trees At Sutton Manor Nursery, we have ones of the widest…" at bounding box center [300, 121] width 477 height 295
click at [316, 169] on div "Widest Range of Olive Trees At Sutton Manor Nursery, we have ones of the widest…" at bounding box center [300, 121] width 477 height 295
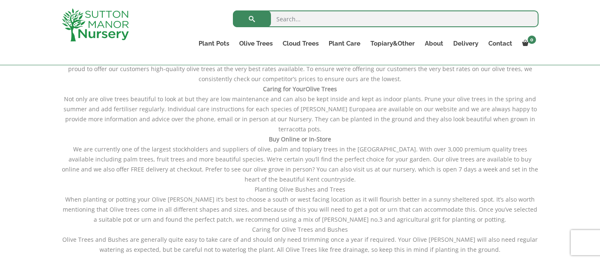
click at [316, 169] on div "Widest Range of Olive Trees At Sutton Manor Nursery, we have ones of the widest…" at bounding box center [300, 121] width 477 height 295
click at [391, 172] on div "Widest Range of Olive Trees At Sutton Manor Nursery, we have ones of the widest…" at bounding box center [300, 121] width 477 height 295
click at [408, 169] on div "Widest Range of Olive Trees At Sutton Manor Nursery, we have ones of the widest…" at bounding box center [300, 121] width 477 height 295
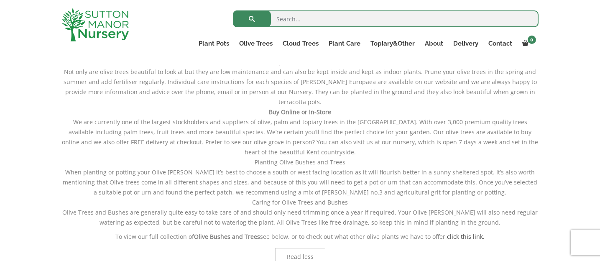
scroll to position [376, 0]
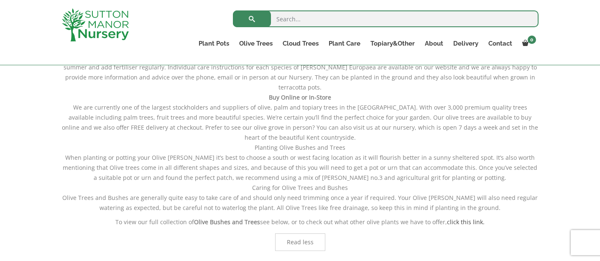
click at [393, 167] on div "Widest Range of Olive Trees At Sutton Manor Nursery, we have ones of the widest…" at bounding box center [300, 79] width 477 height 295
click at [375, 163] on div "Widest Range of Olive Trees At Sutton Manor Nursery, we have ones of the widest…" at bounding box center [300, 79] width 477 height 295
click at [383, 167] on div "Widest Range of Olive Trees At Sutton Manor Nursery, we have ones of the widest…" at bounding box center [300, 79] width 477 height 295
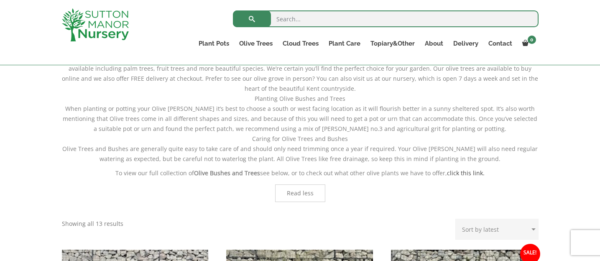
scroll to position [418, 0]
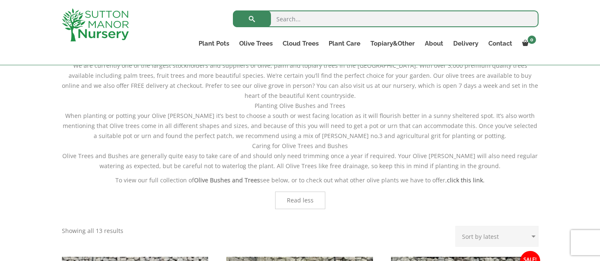
click at [286, 133] on div "Widest Range of Olive Trees At Sutton Manor Nursery, we have ones of the widest…" at bounding box center [300, 37] width 477 height 295
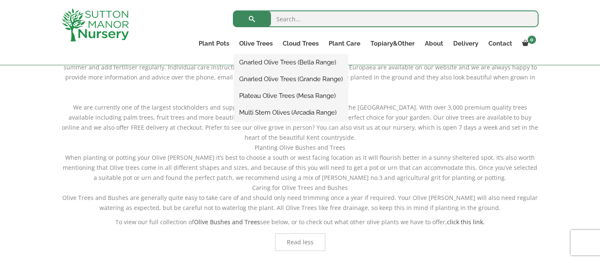
click at [269, 96] on link "Plateau Olive Trees (Mesa Range)" at bounding box center [291, 95] width 114 height 13
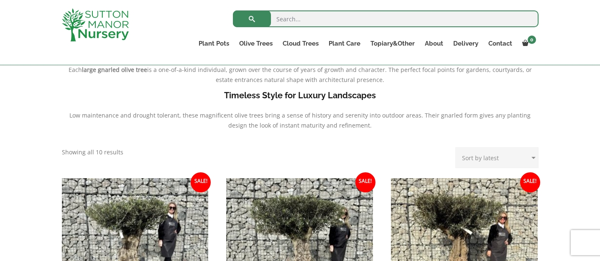
scroll to position [251, 0]
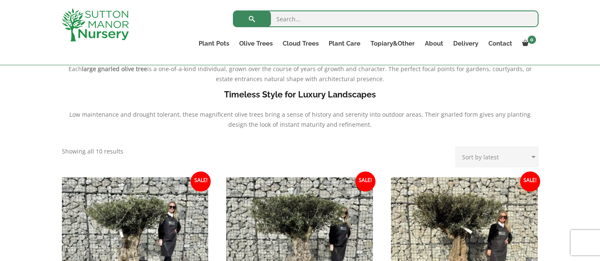
drag, startPoint x: 487, startPoint y: 147, endPoint x: 484, endPoint y: 156, distance: 9.9
click at [487, 148] on select "Sort by popularity Sort by latest Sort by price: low to high Sort by price: hig…" at bounding box center [496, 156] width 83 height 21
select select "price-desc"
click at [457, 146] on select "Sort by popularity Sort by latest Sort by price: low to high Sort by price: hig…" at bounding box center [496, 156] width 83 height 21
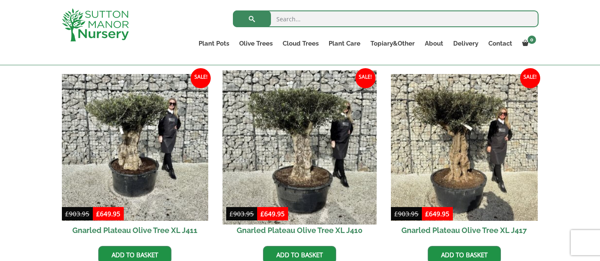
scroll to position [376, 0]
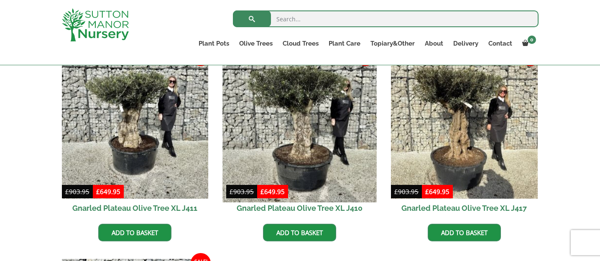
click at [342, 130] on img at bounding box center [300, 125] width 154 height 154
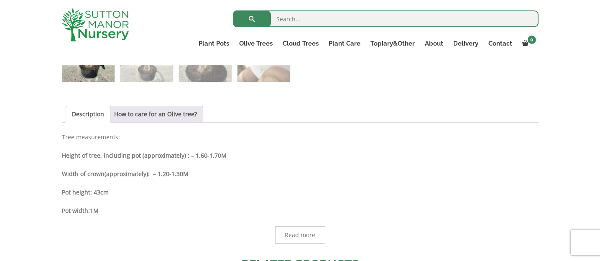
scroll to position [543, 0]
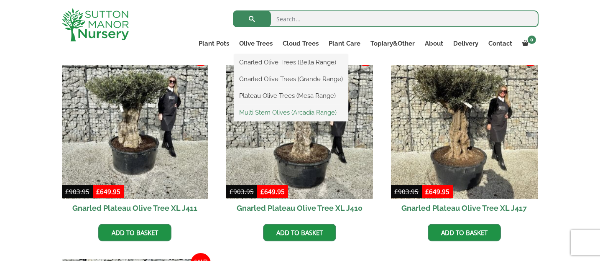
click at [260, 114] on link "Multi Stem Olives (Arcadia Range)" at bounding box center [291, 112] width 114 height 13
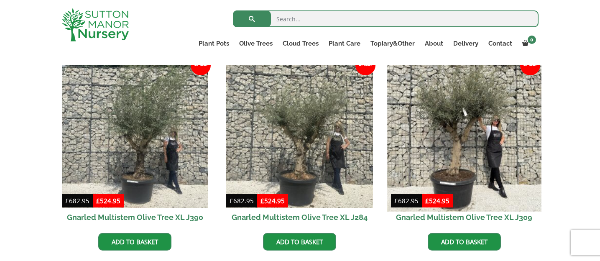
scroll to position [334, 0]
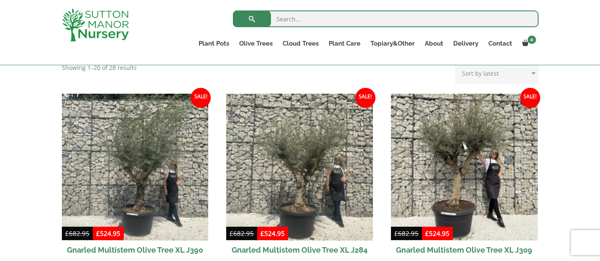
click at [505, 77] on select "Sort by popularity Sort by latest Sort by price: low to high Sort by price: hig…" at bounding box center [496, 73] width 83 height 21
select select "price-desc"
click at [457, 63] on select "Sort by popularity Sort by latest Sort by price: low to high Sort by price: hig…" at bounding box center [496, 73] width 83 height 21
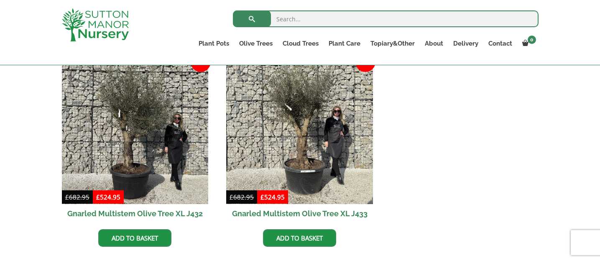
scroll to position [1212, 0]
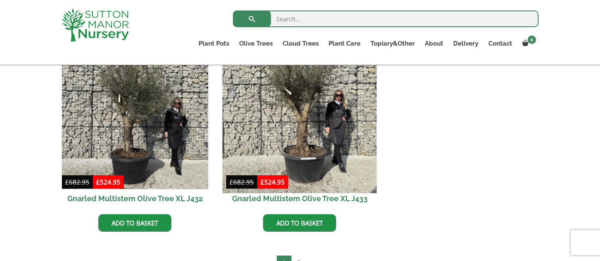
click at [292, 117] on img at bounding box center [300, 116] width 154 height 154
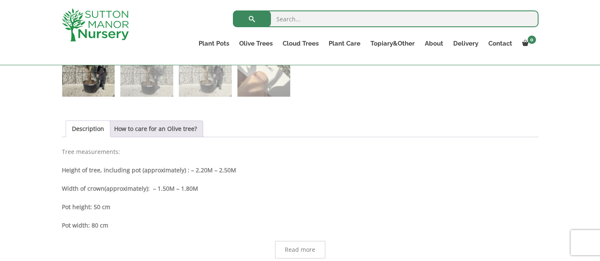
scroll to position [502, 0]
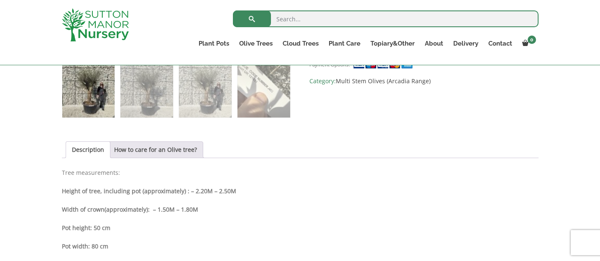
click at [319, 166] on div "Description How to care for an Olive tree? Description Tree measurements: Heigh…" at bounding box center [300, 210] width 477 height 138
click at [328, 179] on div "Description Tree measurements: Height of tree, including pot (approximately) : …" at bounding box center [300, 224] width 477 height 112
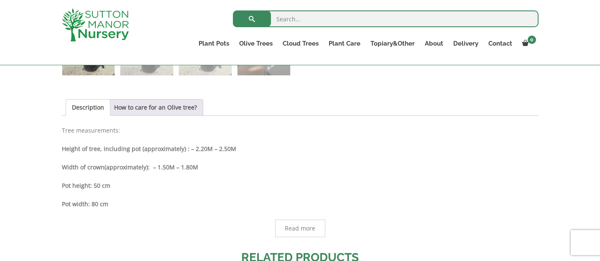
scroll to position [543, 0]
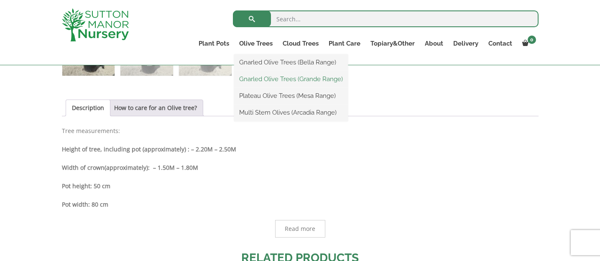
click at [269, 77] on link "Gnarled Olive Trees (Grande Range)" at bounding box center [291, 79] width 114 height 13
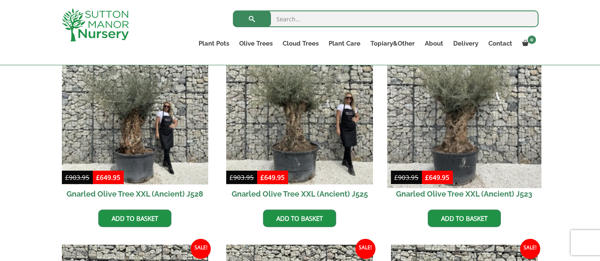
scroll to position [251, 0]
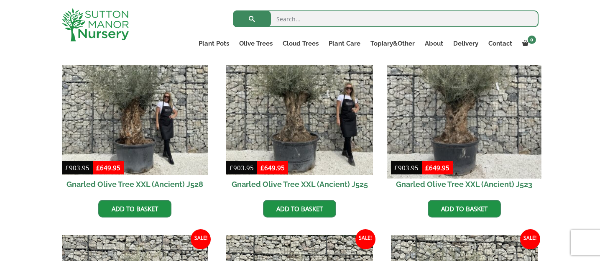
click at [487, 112] on img at bounding box center [464, 101] width 154 height 154
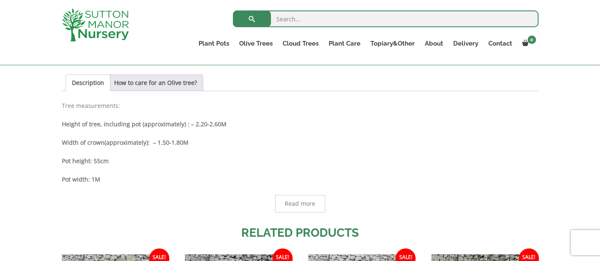
scroll to position [585, 0]
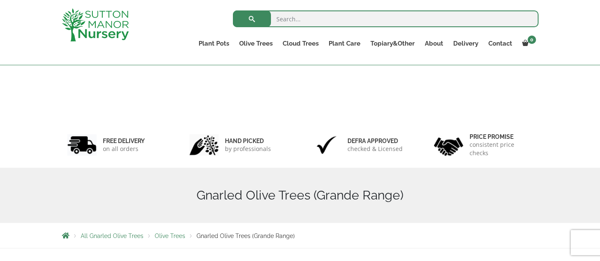
scroll to position [265, 0]
